Goal: Transaction & Acquisition: Purchase product/service

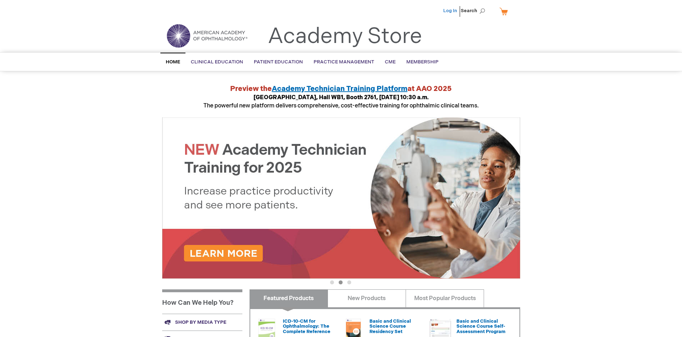
click at [451, 11] on link "Log In" at bounding box center [450, 11] width 14 height 6
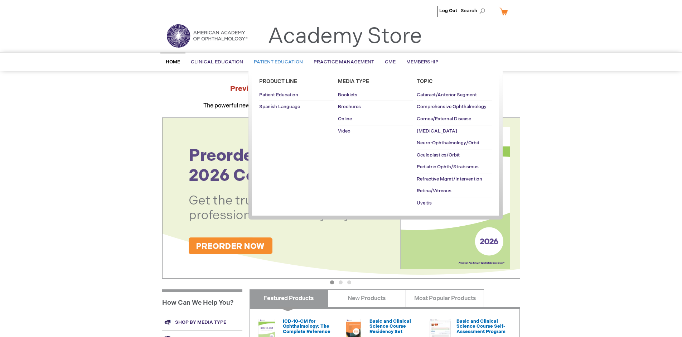
click at [277, 62] on span "Patient Education" at bounding box center [278, 62] width 49 height 6
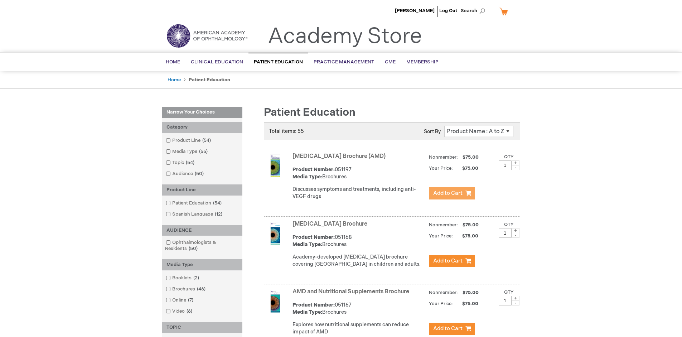
click at [452, 193] on span "Add to Cart" at bounding box center [447, 193] width 29 height 7
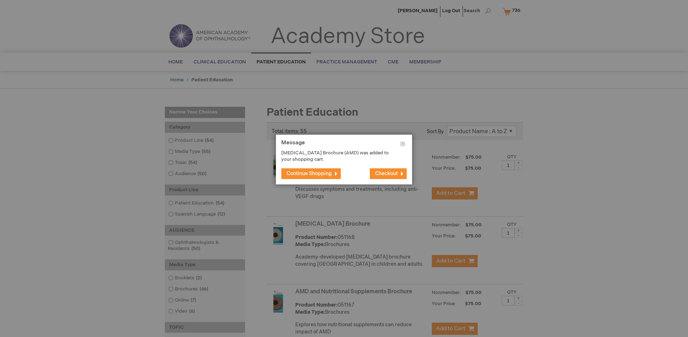
click at [309, 173] on span "Continue Shopping" at bounding box center [309, 173] width 45 height 6
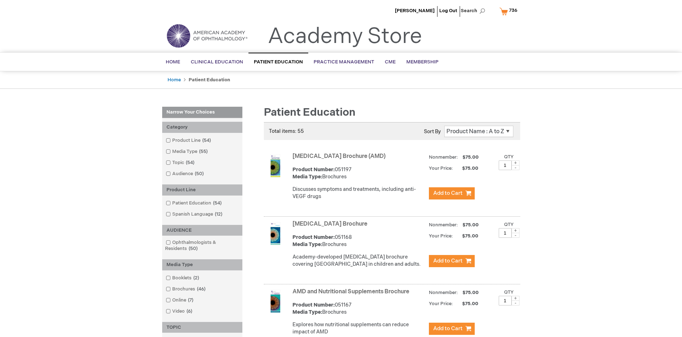
click at [352, 295] on link "AMD and Nutritional Supplements Brochure" at bounding box center [351, 291] width 117 height 7
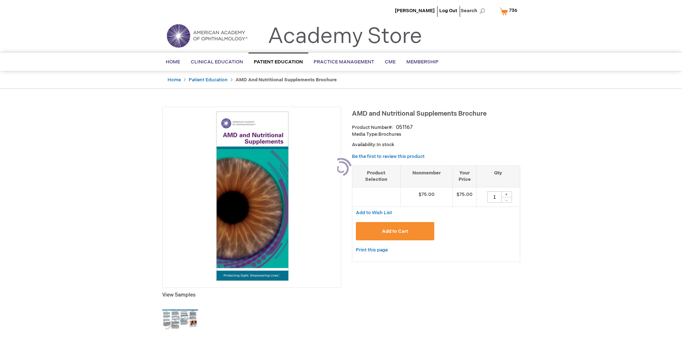
type input "1"
click at [395, 231] on span "Add to Cart" at bounding box center [395, 232] width 26 height 6
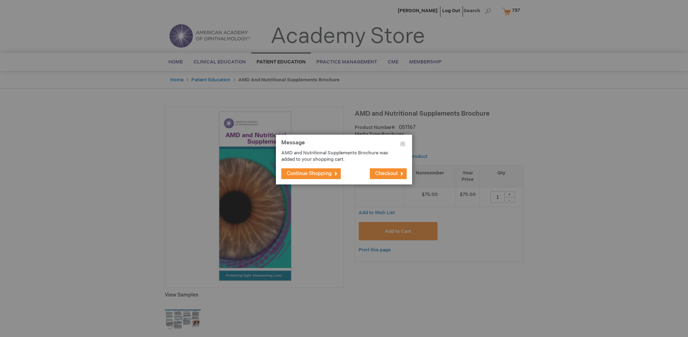
click at [309, 173] on span "Continue Shopping" at bounding box center [309, 173] width 45 height 6
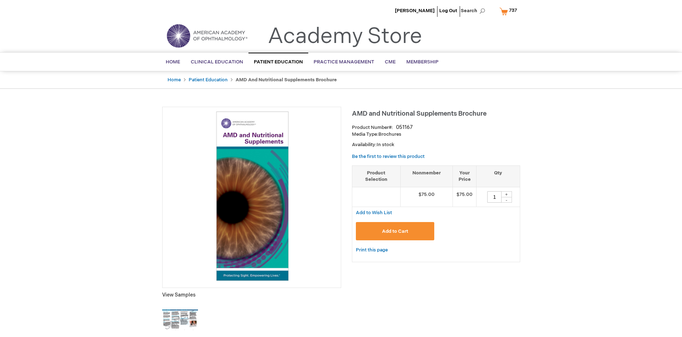
click at [510, 11] on span "737" at bounding box center [513, 11] width 8 height 6
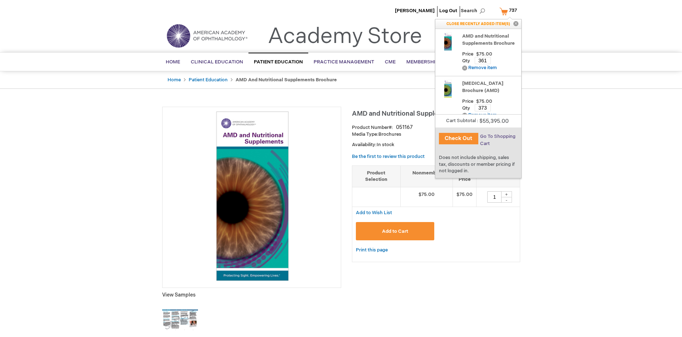
click at [498, 136] on span "Go To Shopping Cart" at bounding box center [497, 140] width 35 height 13
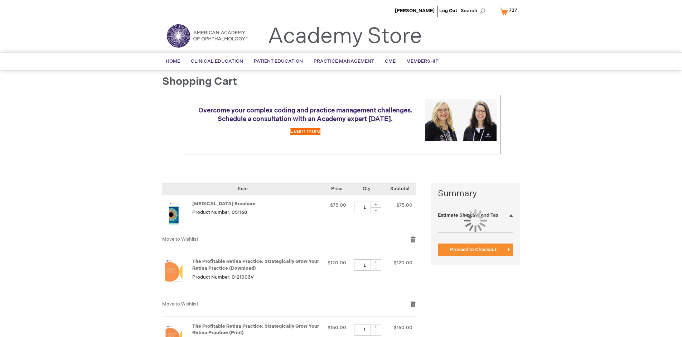
select select "US"
select select "41"
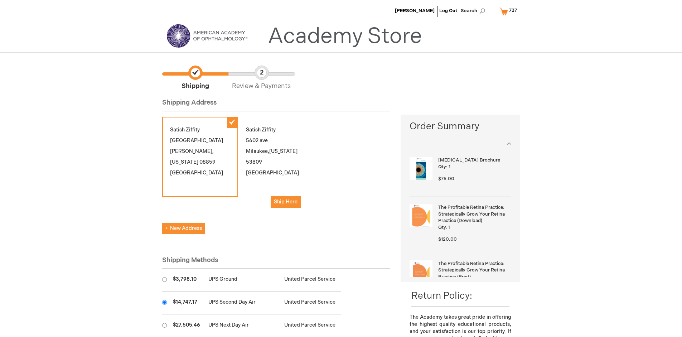
click at [164, 302] on input "radio" at bounding box center [164, 302] width 5 height 5
